Goal: Transaction & Acquisition: Subscribe to service/newsletter

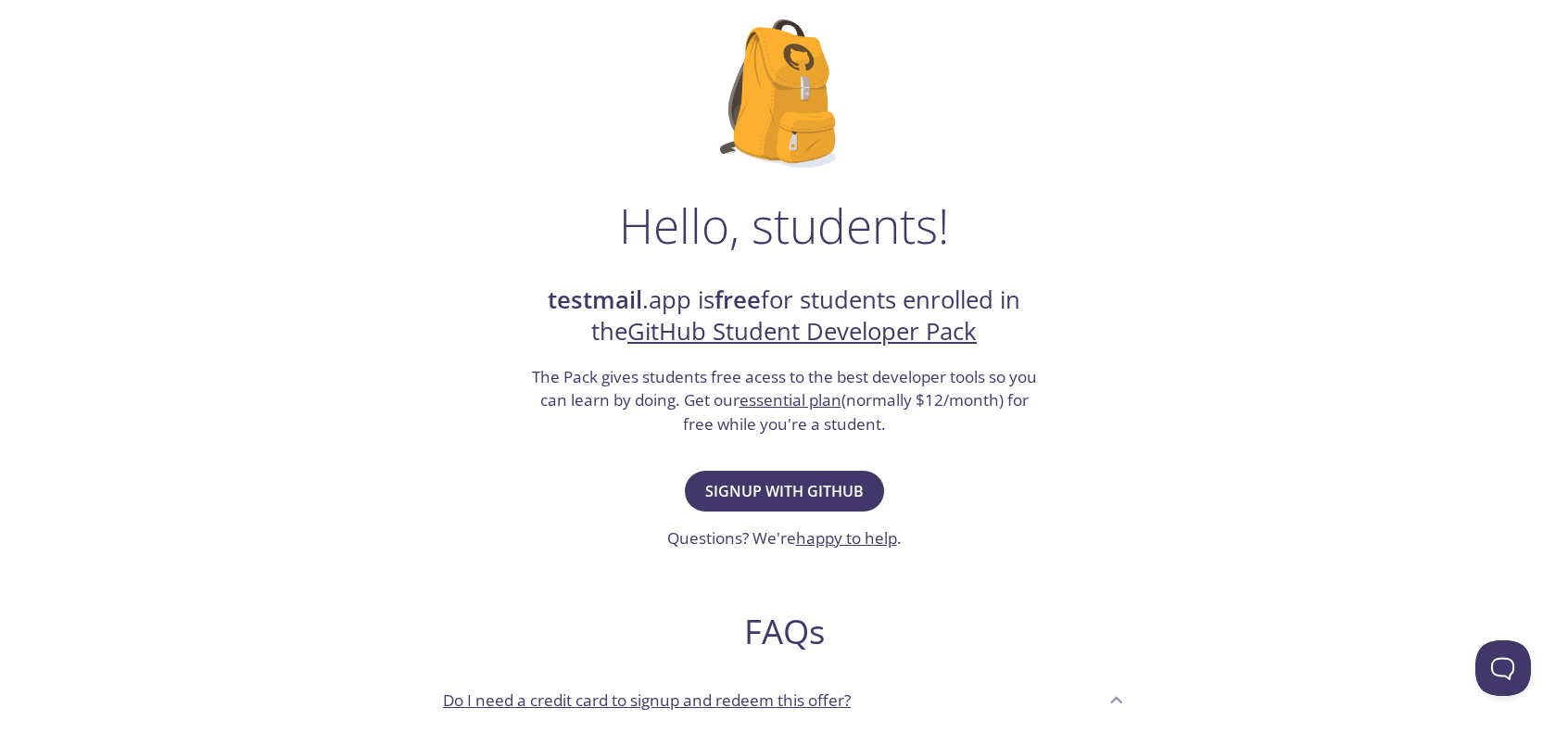
scroll to position [116, 0]
click at [756, 507] on button "Signup with GitHub" at bounding box center [784, 493] width 199 height 41
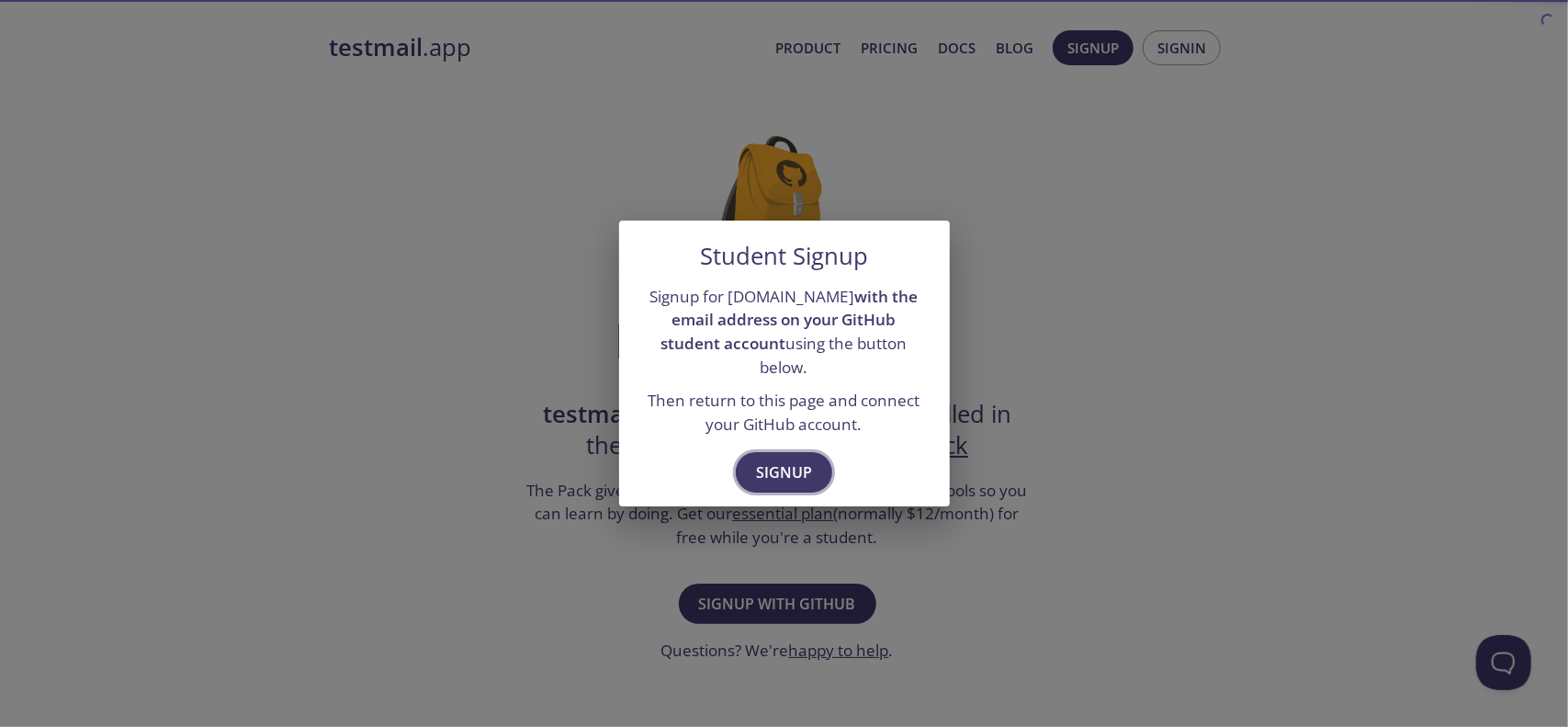
click at [779, 464] on span "Signup" at bounding box center [784, 472] width 56 height 26
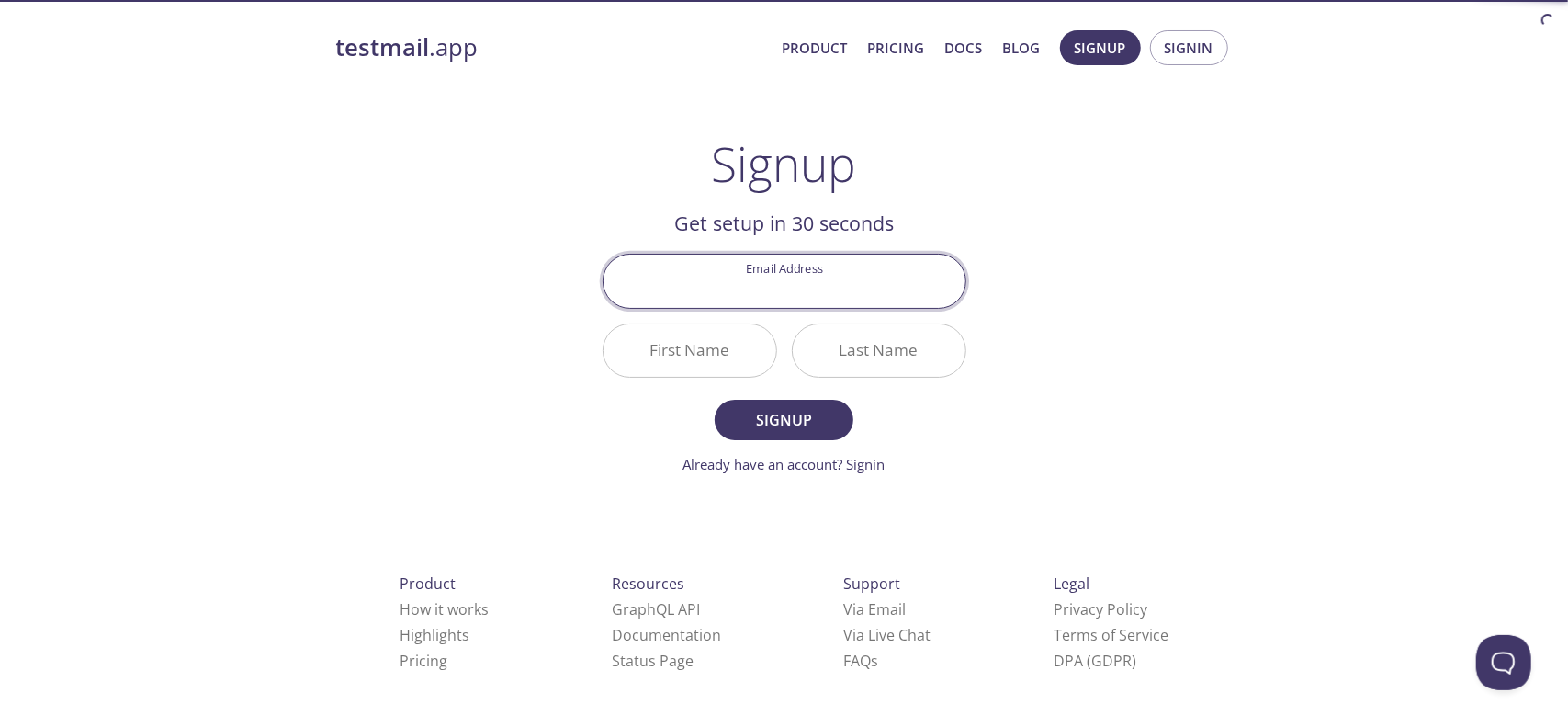
click at [781, 312] on div "Email Address" at bounding box center [784, 281] width 378 height 69
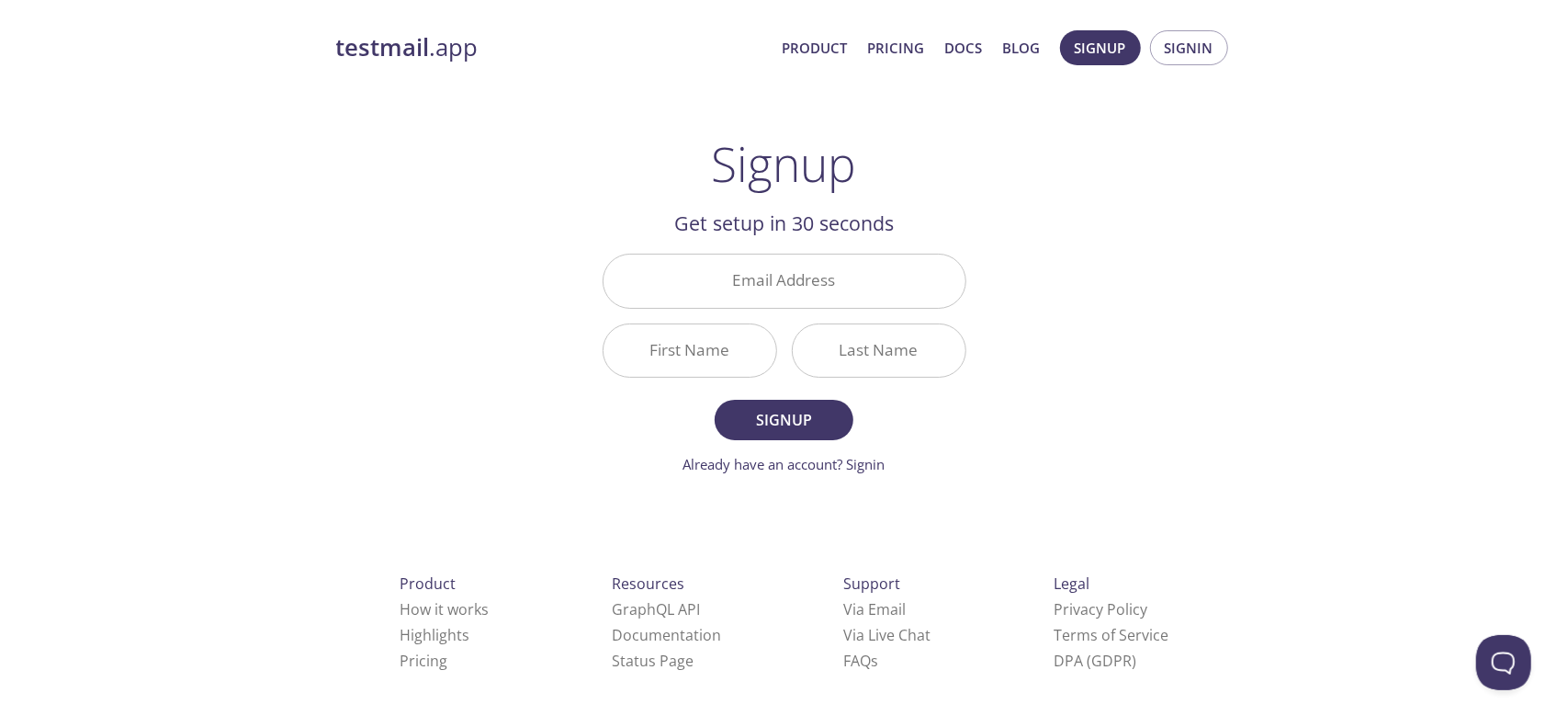
click at [776, 294] on input "Email Address" at bounding box center [784, 280] width 362 height 52
type input "[PERSON_NAME][EMAIL_ADDRESS][DOMAIN_NAME]"
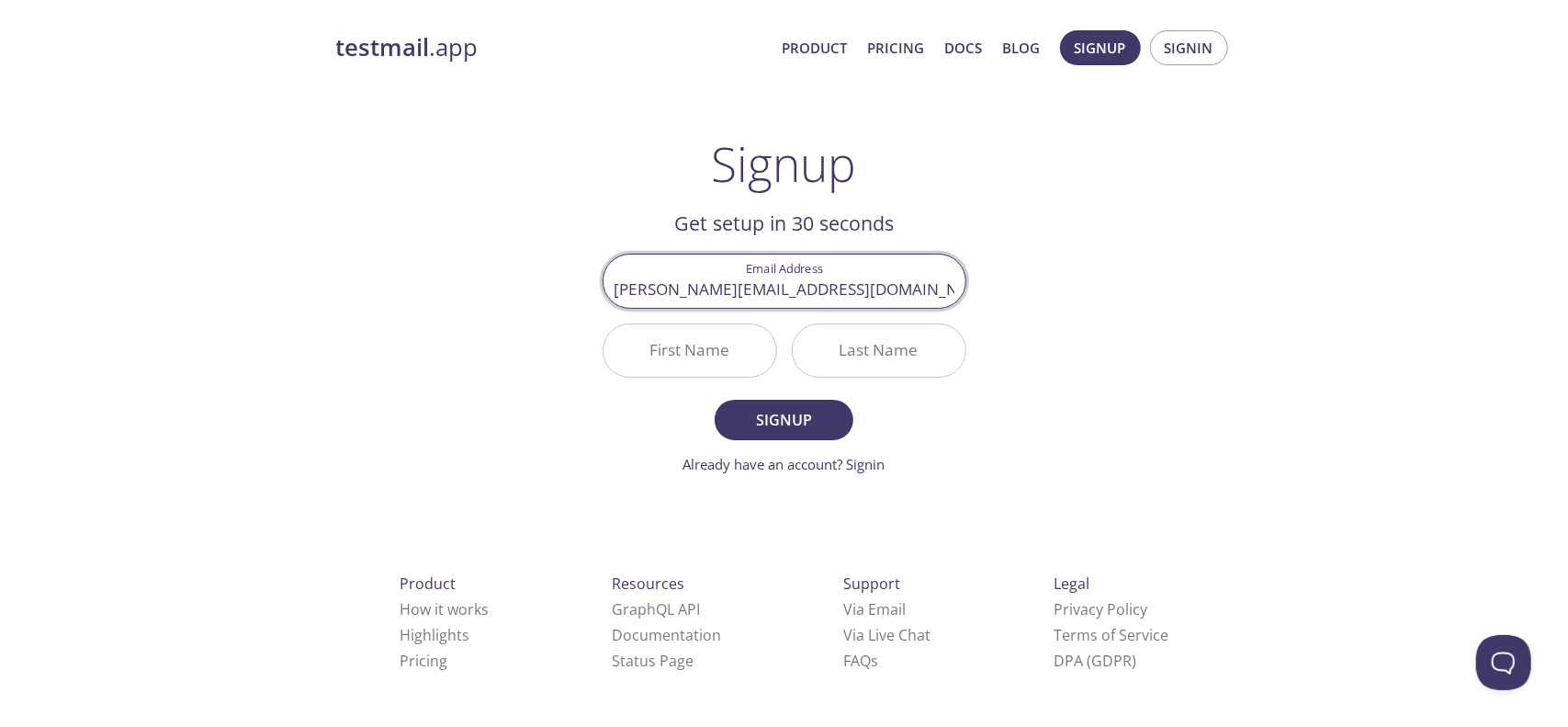
click at [724, 347] on input "First Name" at bounding box center [689, 351] width 172 height 52
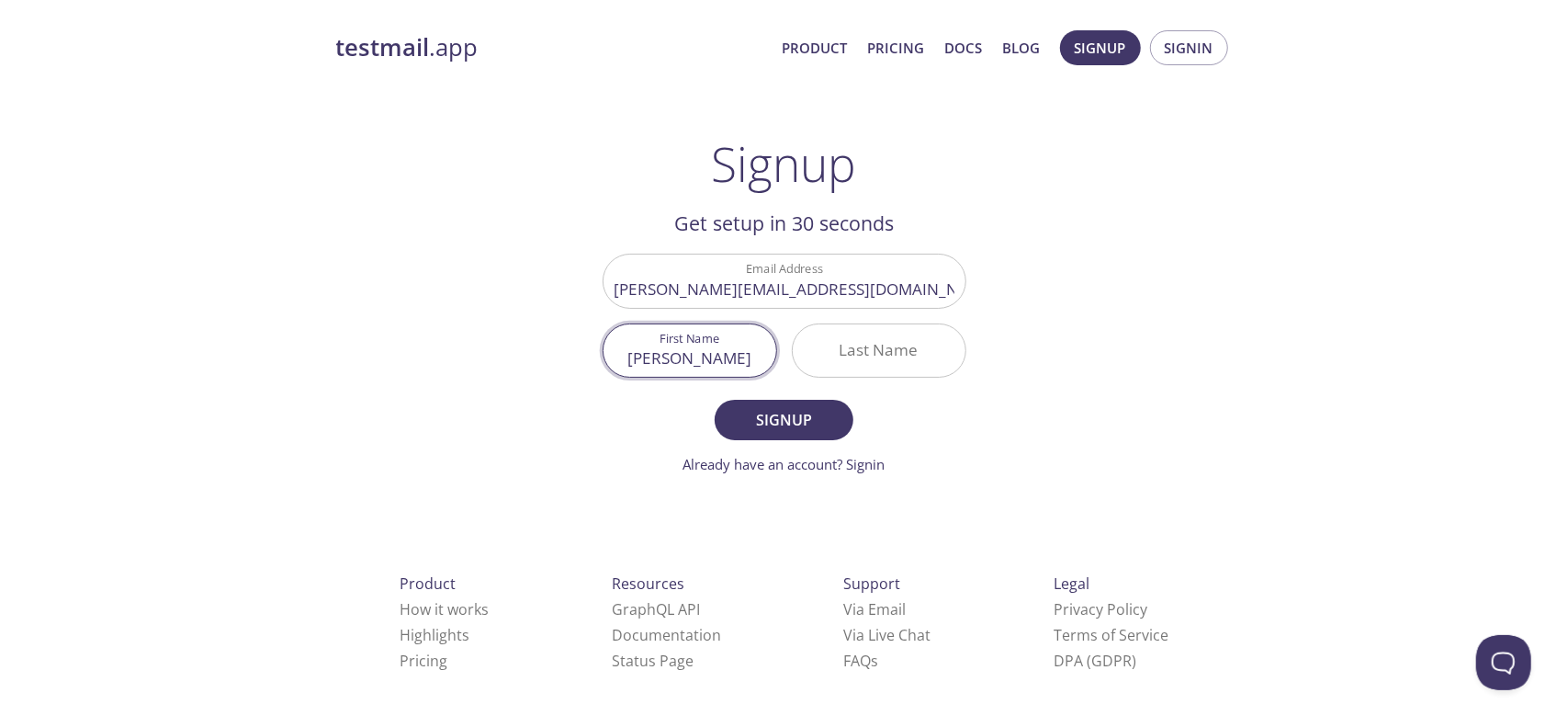
type input "[PERSON_NAME]"
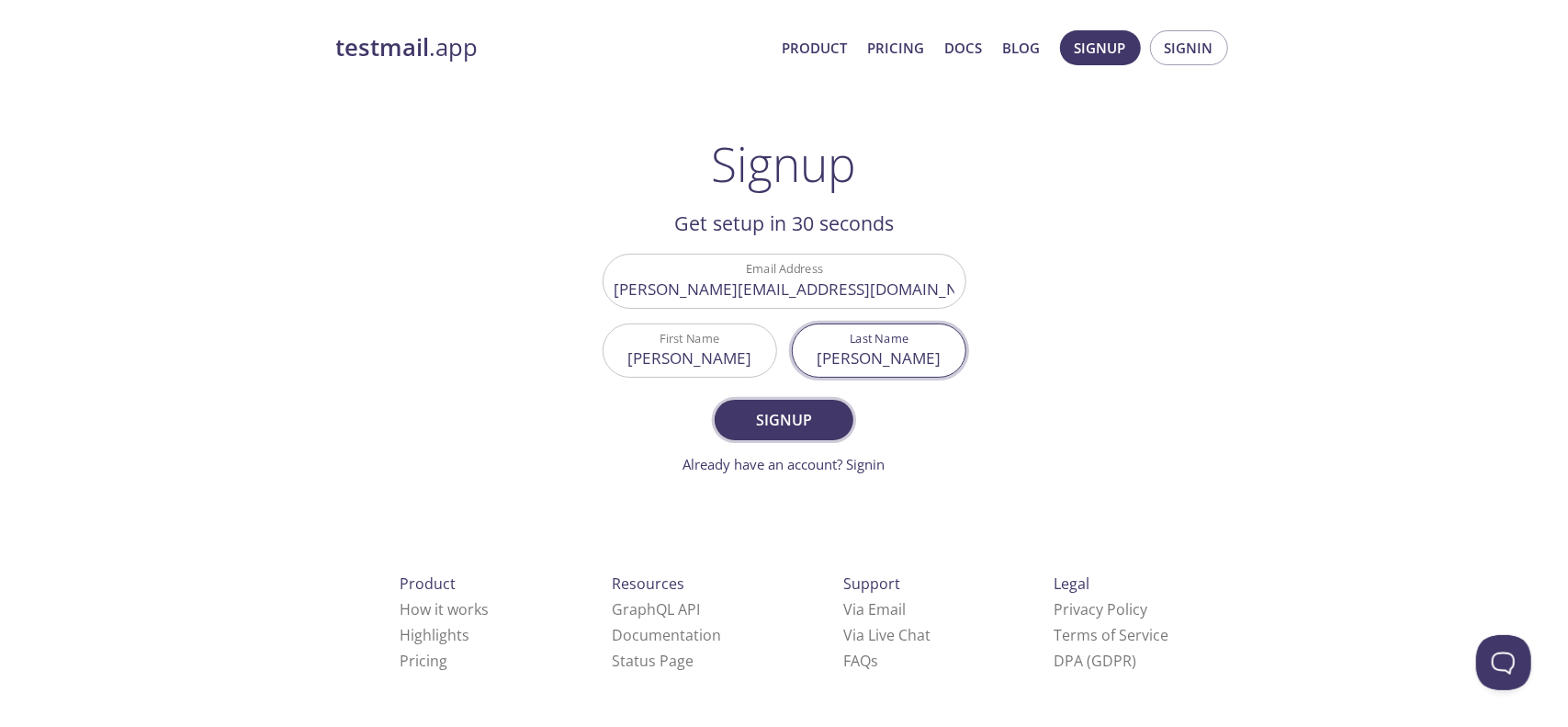
type input "[PERSON_NAME]"
click at [769, 402] on button "Signup" at bounding box center [784, 420] width 138 height 40
